Goal: Task Accomplishment & Management: Manage account settings

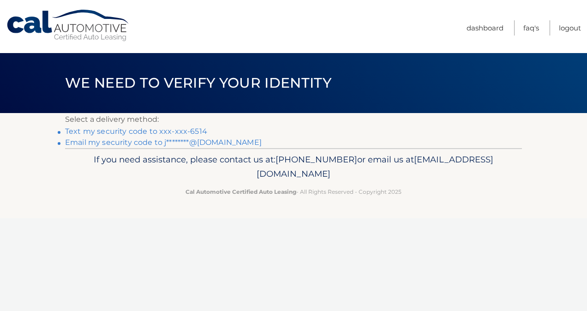
click at [154, 131] on link "Text my security code to xxx-xxx-6514" at bounding box center [136, 131] width 142 height 9
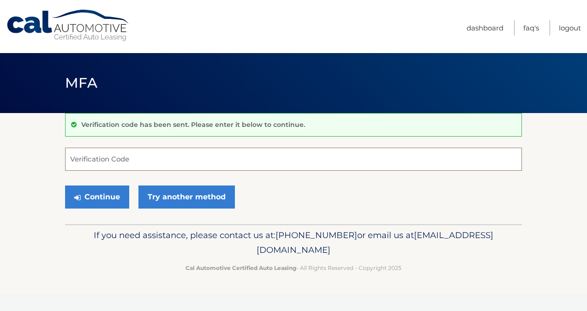
click at [95, 160] on input "Verification Code" at bounding box center [293, 159] width 457 height 23
click at [79, 162] on input "Verification Code" at bounding box center [293, 159] width 457 height 23
type input "341496"
click at [89, 206] on button "Continue" at bounding box center [97, 196] width 64 height 23
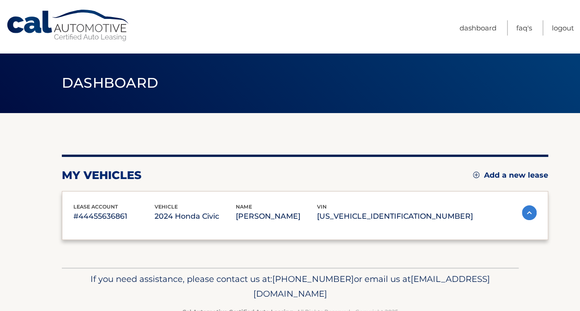
click at [89, 199] on div "lease account #44455636861 vehicle 2024 Honda Civic name JAMES PICICCI vin 19XF…" at bounding box center [305, 215] width 486 height 49
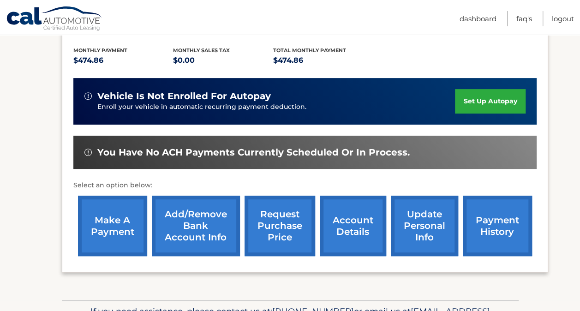
scroll to position [191, 0]
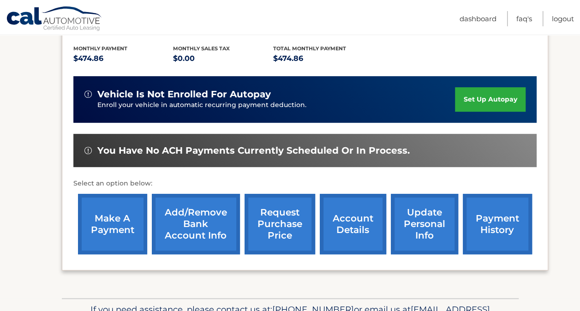
click at [106, 230] on link "make a payment" at bounding box center [112, 224] width 69 height 60
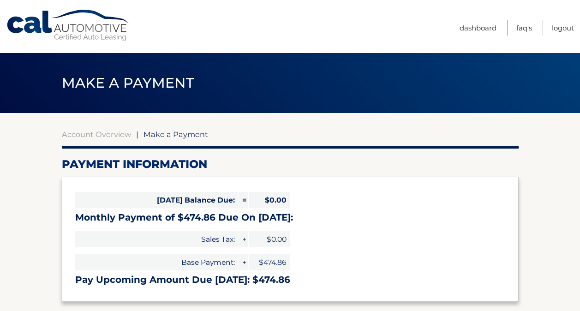
select select "NGFiNGI0NWUtOGRhYi00ZWE1LTg2MWEtMTEyMzZjMGRmNWM5"
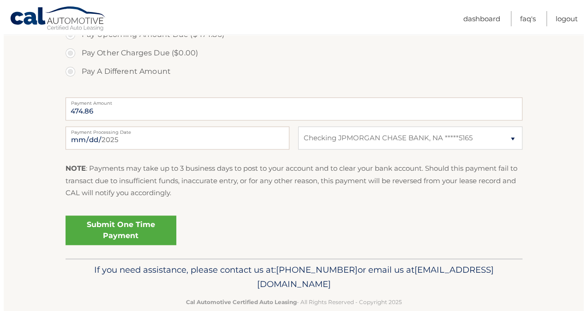
scroll to position [319, 0]
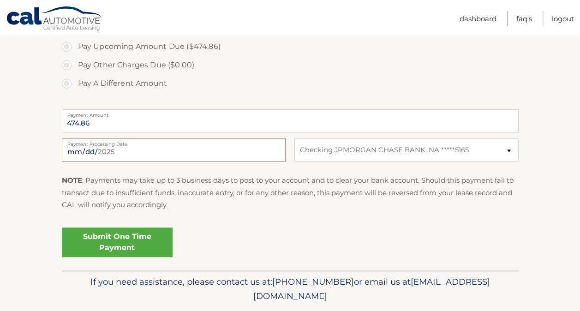
click at [138, 153] on input "[DATE]" at bounding box center [174, 149] width 224 height 23
type input "[DATE]"
click at [116, 247] on link "Submit One Time Payment" at bounding box center [117, 242] width 111 height 30
